Goal: Task Accomplishment & Management: Complete application form

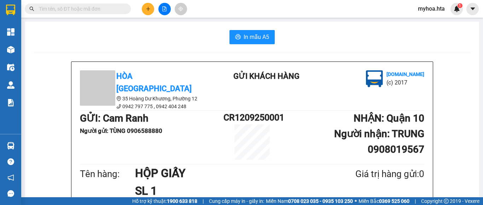
scroll to position [82, 0]
click at [161, 9] on button at bounding box center [164, 9] width 12 height 12
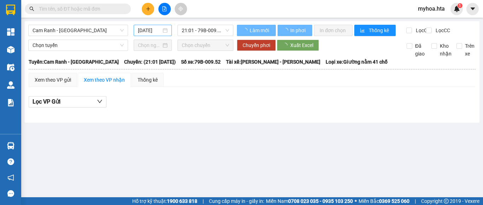
click at [148, 28] on input "[DATE]" at bounding box center [149, 30] width 23 height 8
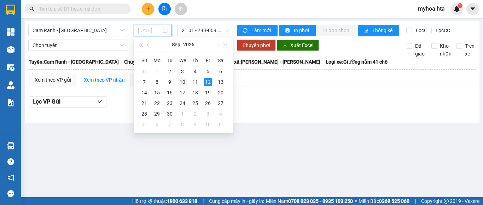
click at [182, 81] on div "10" at bounding box center [182, 82] width 8 height 8
type input "[DATE]"
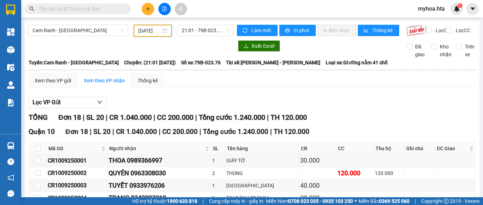
scroll to position [71, 0]
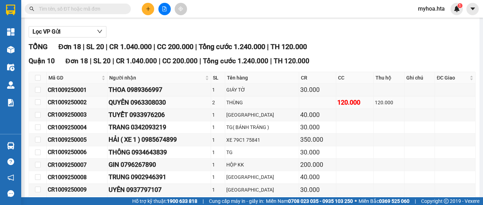
click at [92, 107] on div "CR1009250002" at bounding box center [77, 102] width 58 height 9
click at [149, 11] on button at bounding box center [148, 9] width 12 height 12
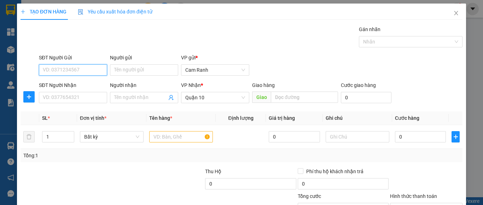
click at [94, 67] on input "SĐT Người Gửi" at bounding box center [73, 69] width 68 height 11
click at [75, 84] on div "0827171719 - THÚY" at bounding box center [72, 84] width 59 height 8
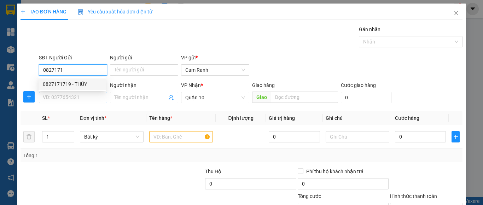
type input "0827171719"
type input "THÚY"
type input "0827171719"
type input "100.000"
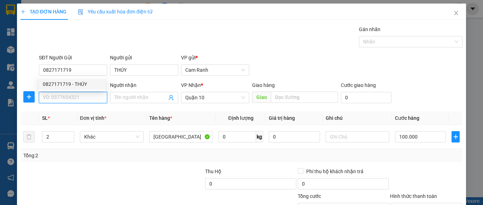
click at [72, 99] on input "SĐT Người Nhận" at bounding box center [73, 97] width 68 height 11
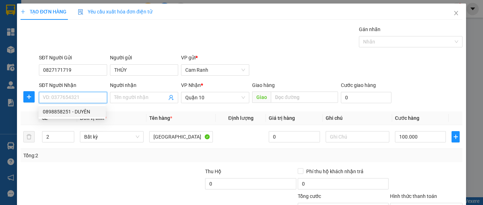
click at [79, 99] on input "SĐT Người Nhận" at bounding box center [73, 97] width 68 height 11
type input "0984452373"
click at [85, 114] on div "0984452373 - TRUNG" at bounding box center [72, 112] width 59 height 8
type input "TRUNG"
type input "40.000"
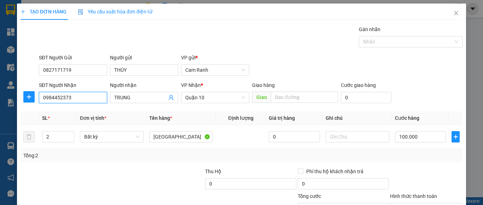
type input "40.000"
type input "0984452373"
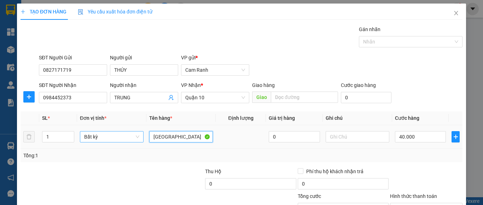
drag, startPoint x: 173, startPoint y: 137, endPoint x: 95, endPoint y: 137, distance: 78.8
click at [97, 138] on tr "1 Bất kỳ TX 0 40.000" at bounding box center [241, 137] width 442 height 24
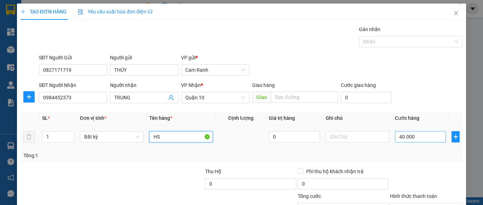
type input "HS"
drag, startPoint x: 413, startPoint y: 141, endPoint x: 405, endPoint y: 132, distance: 12.3
click at [412, 140] on input "40.000" at bounding box center [420, 136] width 51 height 11
type input "3"
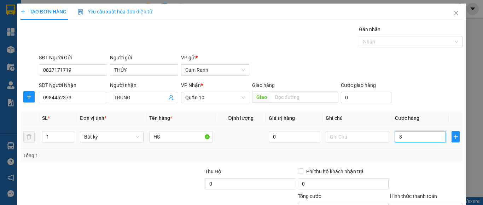
type input "3"
type input "30"
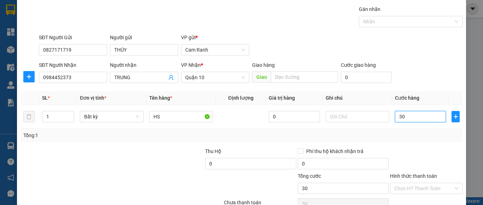
scroll to position [57, 0]
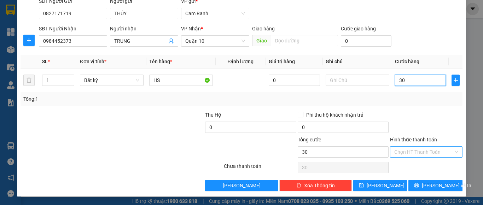
type input "30"
type input "30.000"
click at [424, 153] on input "Hình thức thanh toán" at bounding box center [423, 152] width 59 height 11
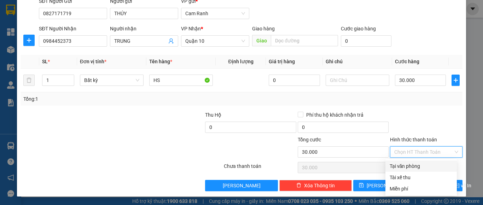
drag, startPoint x: 424, startPoint y: 164, endPoint x: 424, endPoint y: 179, distance: 15.2
click at [424, 165] on div "Tại văn phòng" at bounding box center [420, 166] width 63 height 8
type input "0"
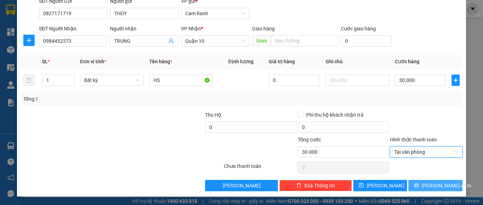
click at [423, 185] on button "[PERSON_NAME] và In" at bounding box center [435, 185] width 54 height 11
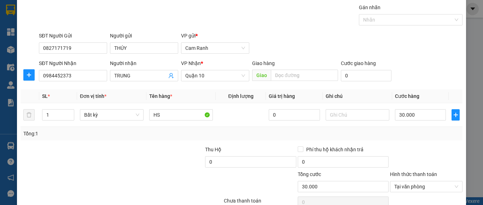
scroll to position [0, 0]
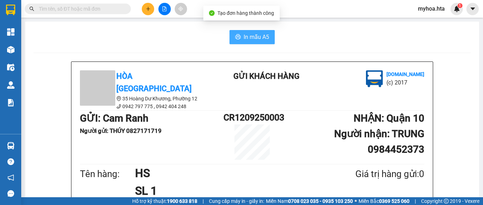
click at [261, 35] on span "In mẫu A5" at bounding box center [255, 37] width 25 height 9
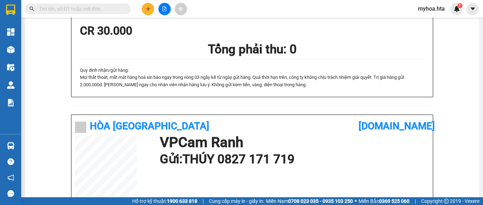
scroll to position [177, 0]
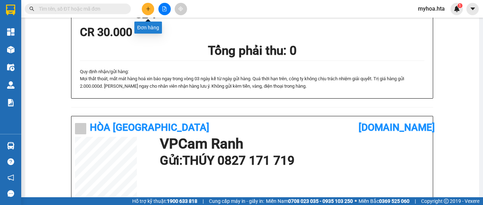
click at [147, 8] on icon "plus" at bounding box center [148, 8] width 5 height 5
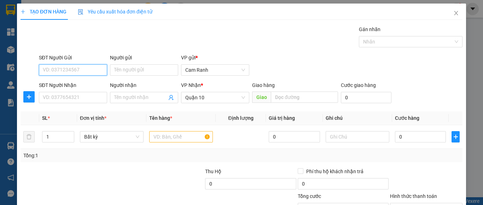
click at [77, 68] on input "SĐT Người Gửi" at bounding box center [73, 69] width 68 height 11
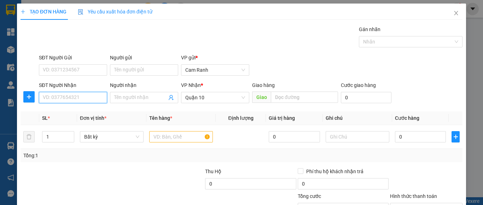
click at [62, 102] on input "SĐT Người Nhận" at bounding box center [73, 97] width 68 height 11
click at [63, 99] on input "SĐT Người Nhận" at bounding box center [73, 97] width 68 height 11
drag, startPoint x: 63, startPoint y: 99, endPoint x: 64, endPoint y: 94, distance: 5.3
click at [64, 98] on input "SĐT Người Nhận" at bounding box center [73, 97] width 68 height 11
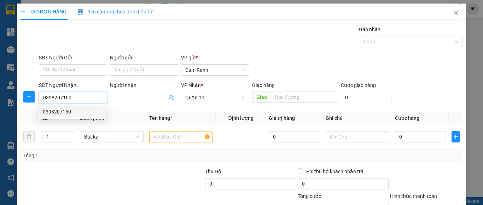
type input "0398207160"
click at [138, 99] on input "Người nhận" at bounding box center [140, 98] width 53 height 8
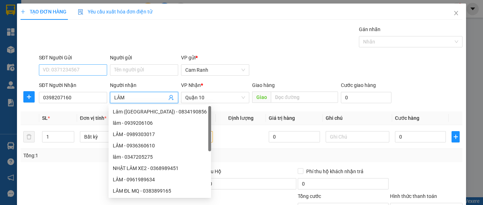
type input "LÂM"
click at [93, 74] on input "SĐT Người Gửi" at bounding box center [73, 69] width 68 height 11
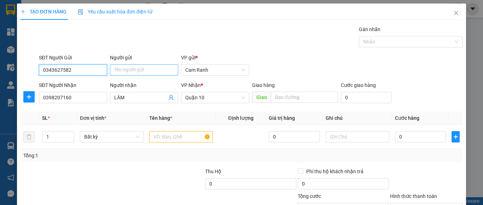
type input "0343627582"
click at [116, 67] on input "Người gửi" at bounding box center [144, 69] width 68 height 11
drag, startPoint x: 134, startPoint y: 70, endPoint x: 123, endPoint y: 71, distance: 11.4
click at [123, 71] on input "CÔ LOEEN" at bounding box center [144, 69] width 68 height 11
type input "CÔ LIÊN"
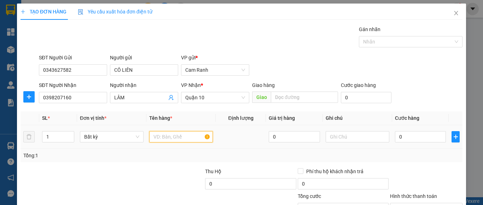
click at [165, 137] on input "text" at bounding box center [181, 136] width 64 height 11
type input "BỊCH GIẤY TỜ"
click at [392, 132] on td "0" at bounding box center [420, 137] width 57 height 24
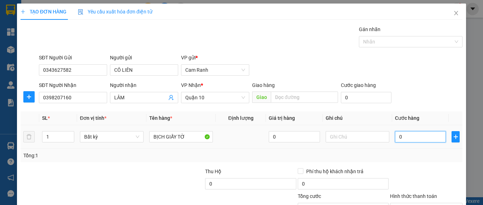
click at [397, 138] on input "0" at bounding box center [420, 136] width 51 height 11
type input "3"
type input "30"
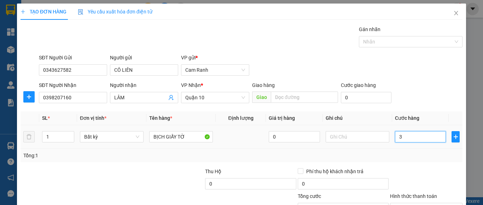
type input "30"
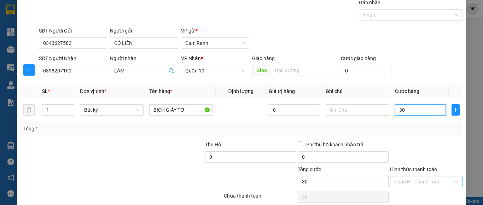
scroll to position [57, 0]
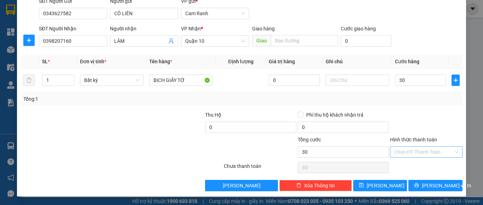
type input "30.000"
click at [426, 151] on input "Hình thức thanh toán" at bounding box center [423, 152] width 59 height 11
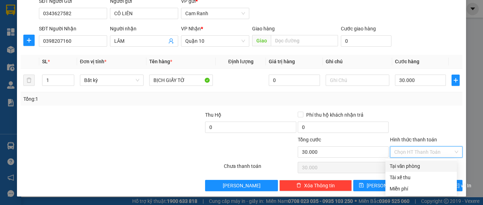
click at [421, 166] on div "Tại văn phòng" at bounding box center [420, 166] width 63 height 8
type input "0"
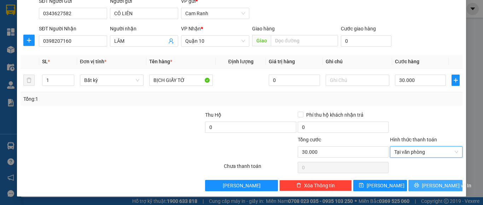
click at [442, 187] on span "[PERSON_NAME] và In" at bounding box center [445, 186] width 49 height 8
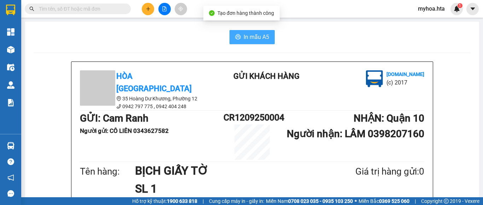
click at [258, 36] on span "In mẫu A5" at bounding box center [255, 37] width 25 height 9
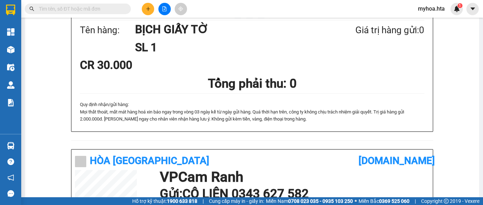
scroll to position [123, 0]
click at [360, 157] on h1 "[DOMAIN_NAME]" at bounding box center [393, 161] width 71 height 16
drag, startPoint x: 349, startPoint y: 158, endPoint x: 358, endPoint y: 133, distance: 26.0
click at [350, 157] on div "Hòa [GEOGRAPHIC_DATA]" at bounding box center [216, 161] width 283 height 16
